Goal: Task Accomplishment & Management: Use online tool/utility

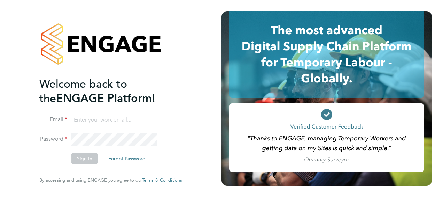
type input "[EMAIL_ADDRESS][DOMAIN_NAME]"
click at [181, 136] on div "Welcome back to the ENGAGE Platform! Email [EMAIL_ADDRESS][DOMAIN_NAME] Passwor…" at bounding box center [110, 96] width 143 height 171
click at [82, 155] on button "Sign In" at bounding box center [84, 158] width 26 height 11
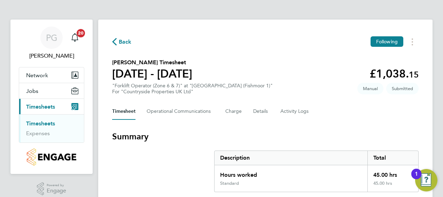
click at [271, 87] on section "Daniel Godlewski's Timesheet 22 - 28 Sept 2025 £1,038. 15 "Forklift Operator (Z…" at bounding box center [265, 76] width 307 height 36
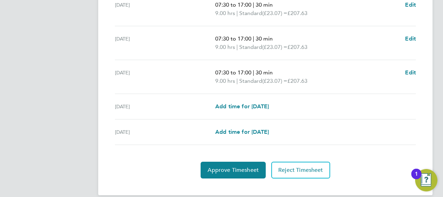
scroll to position [311, 0]
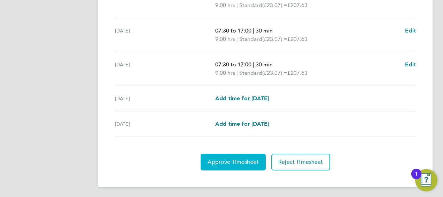
click at [233, 161] on span "Approve Timesheet" at bounding box center [233, 161] width 51 height 7
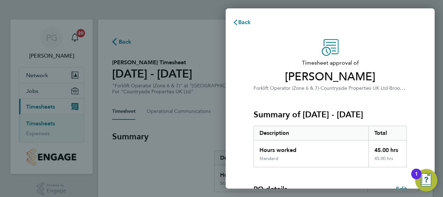
click at [389, 114] on h3 "Summary of 22 - 28 Sep 2025" at bounding box center [330, 114] width 153 height 11
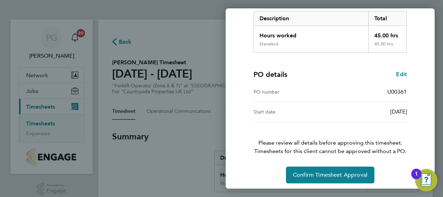
scroll to position [117, 0]
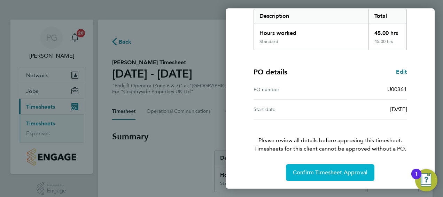
click at [341, 174] on span "Confirm Timesheet Approval" at bounding box center [330, 172] width 75 height 7
